Goal: Navigation & Orientation: Find specific page/section

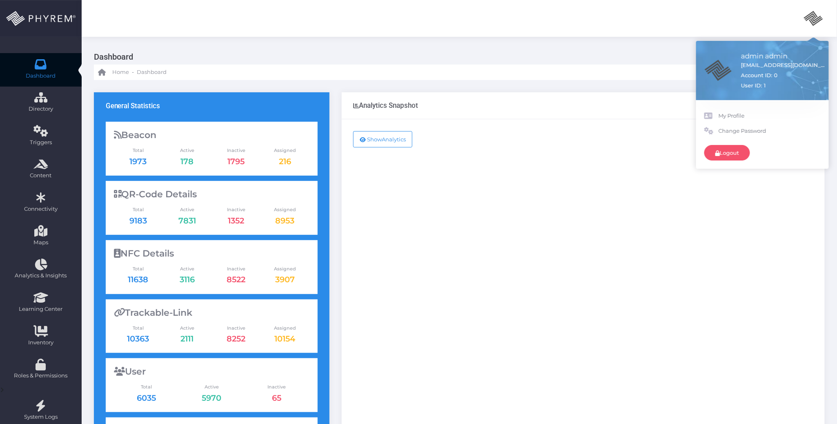
click at [507, 216] on div "Show Analytics" at bounding box center [583, 332] width 483 height 426
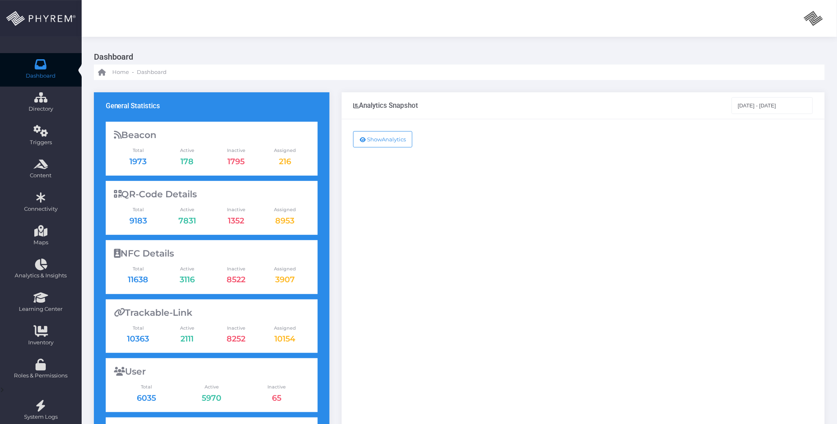
click at [457, 224] on div "Show Analytics" at bounding box center [583, 332] width 483 height 426
drag, startPoint x: 458, startPoint y: 223, endPoint x: 529, endPoint y: 296, distance: 102.5
click at [538, 305] on div "Show Analytics" at bounding box center [583, 332] width 483 height 426
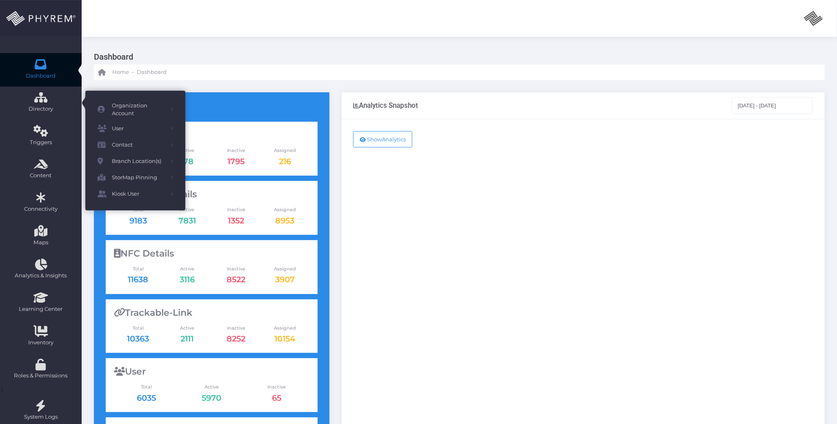
click at [46, 73] on span "Dashboard" at bounding box center [41, 76] width 30 height 8
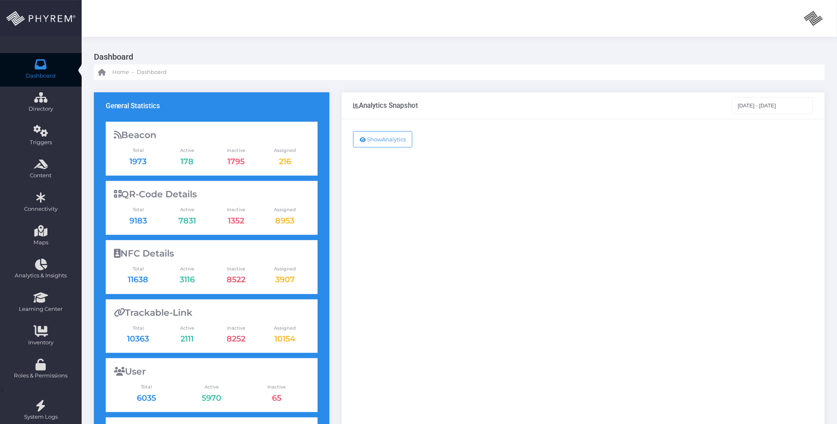
click at [518, 267] on div "Show Analytics" at bounding box center [583, 332] width 483 height 426
